Goal: Find specific page/section: Find specific page/section

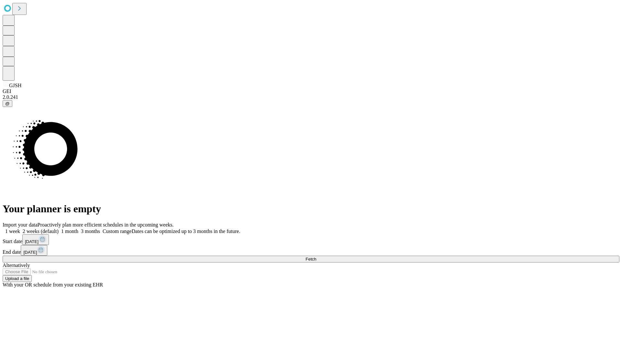
click at [316, 256] on span "Fetch" at bounding box center [310, 258] width 11 height 5
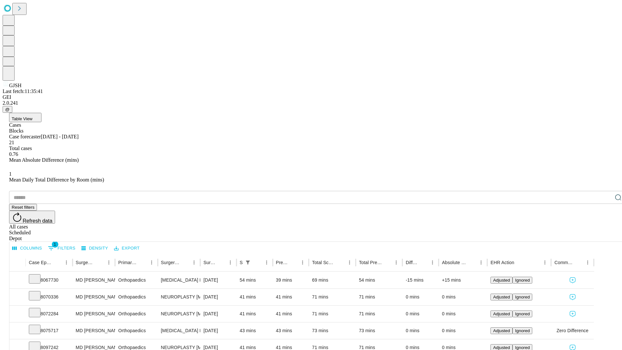
click at [605, 235] on div "Depot" at bounding box center [317, 238] width 616 height 6
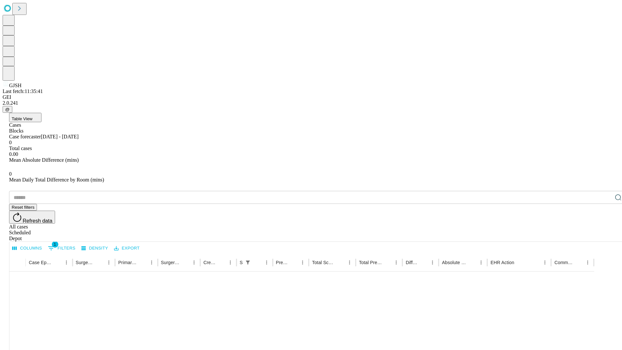
click at [552, 224] on div "All cases" at bounding box center [317, 227] width 616 height 6
